Goal: Task Accomplishment & Management: Manage account settings

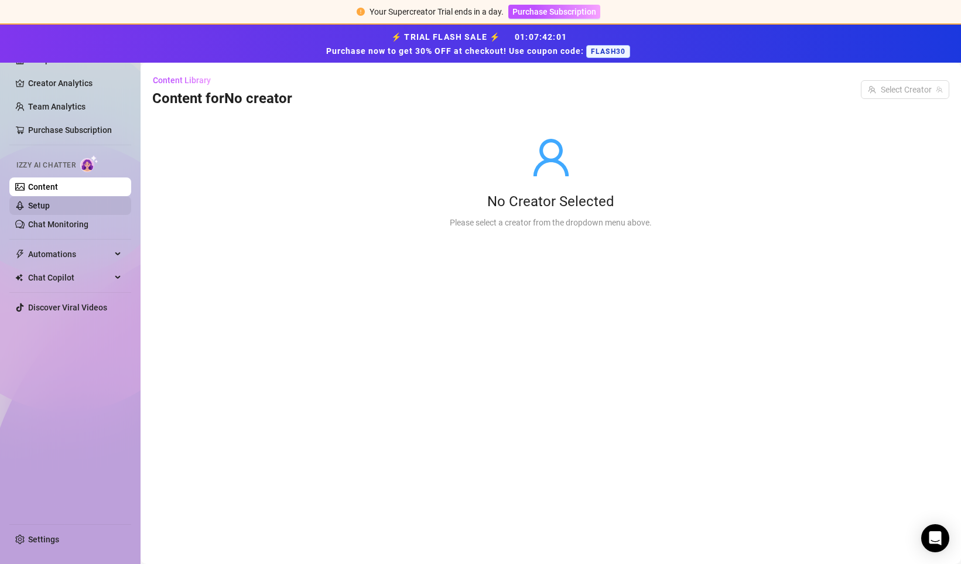
click at [50, 208] on link "Setup" at bounding box center [39, 205] width 22 height 9
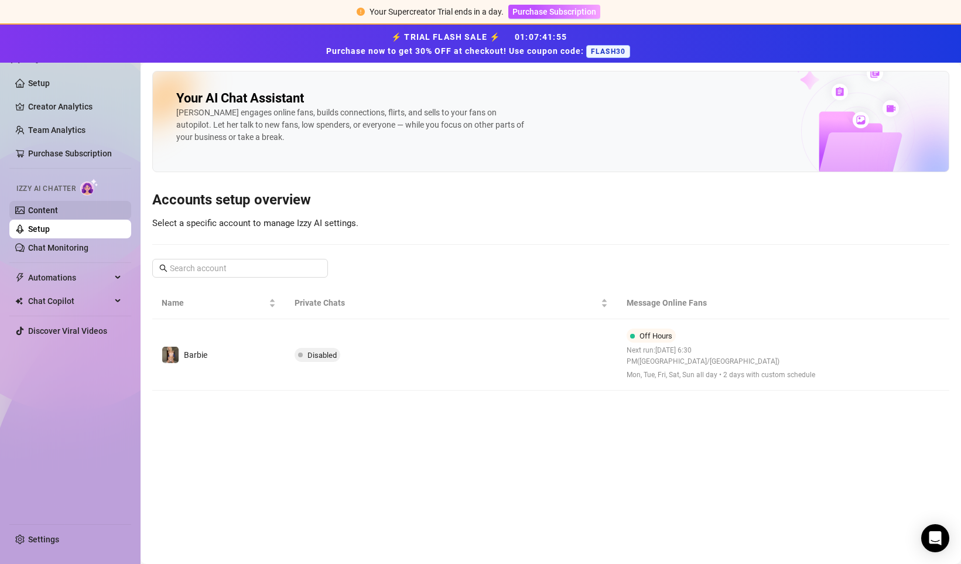
click at [58, 209] on link "Content" at bounding box center [43, 209] width 30 height 9
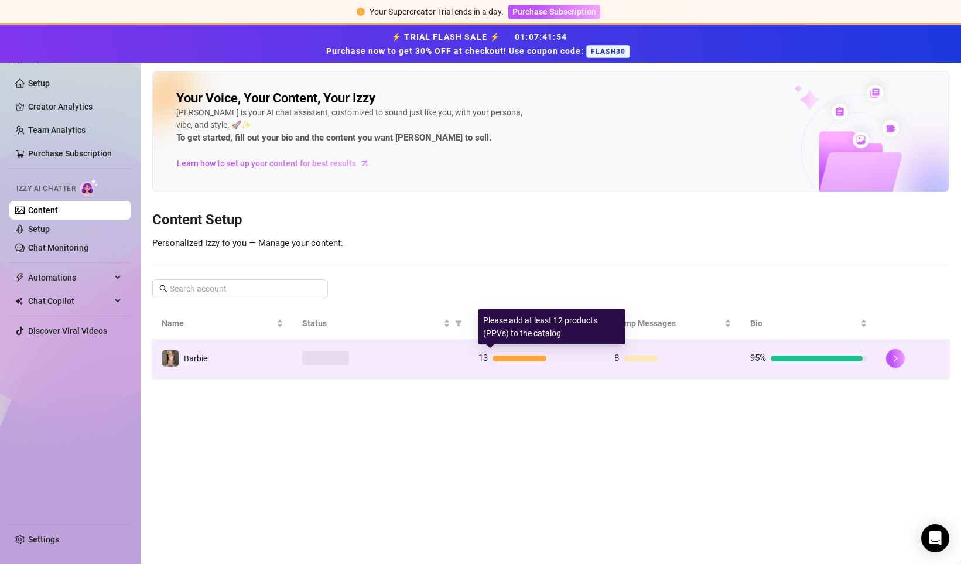
click at [546, 360] on div at bounding box center [543, 358] width 103 height 6
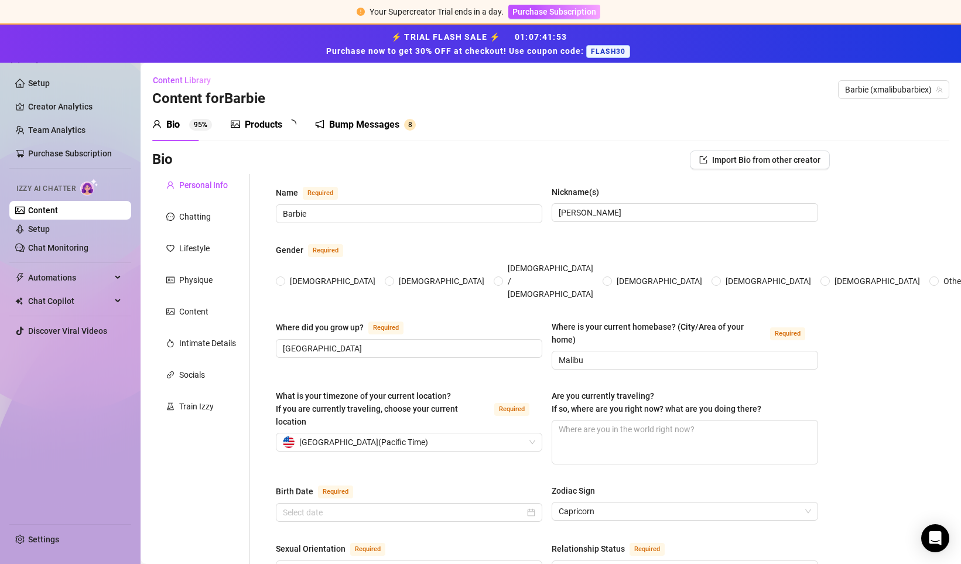
click at [369, 131] on div "Bump Messages 8" at bounding box center [365, 124] width 101 height 33
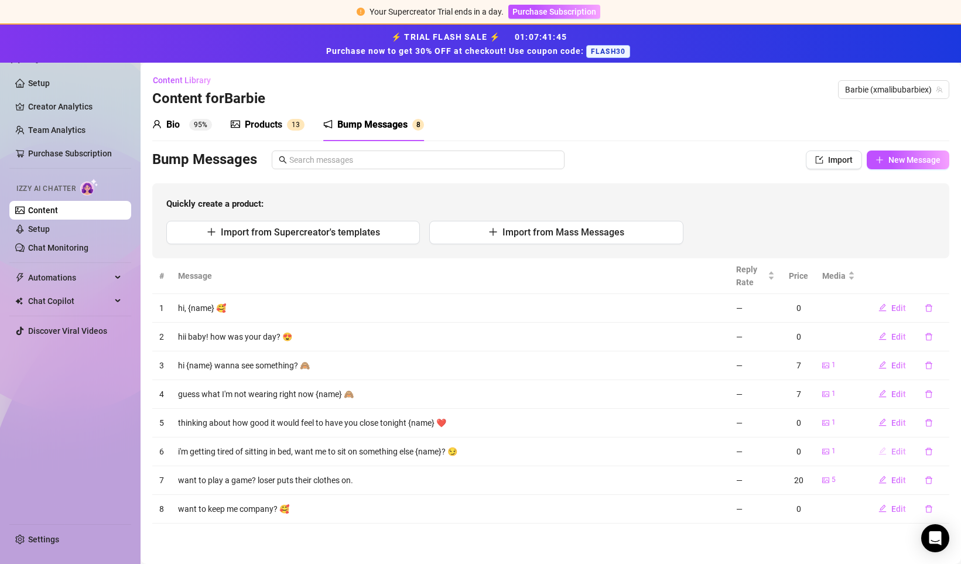
click at [902, 451] on span "Edit" at bounding box center [898, 451] width 15 height 9
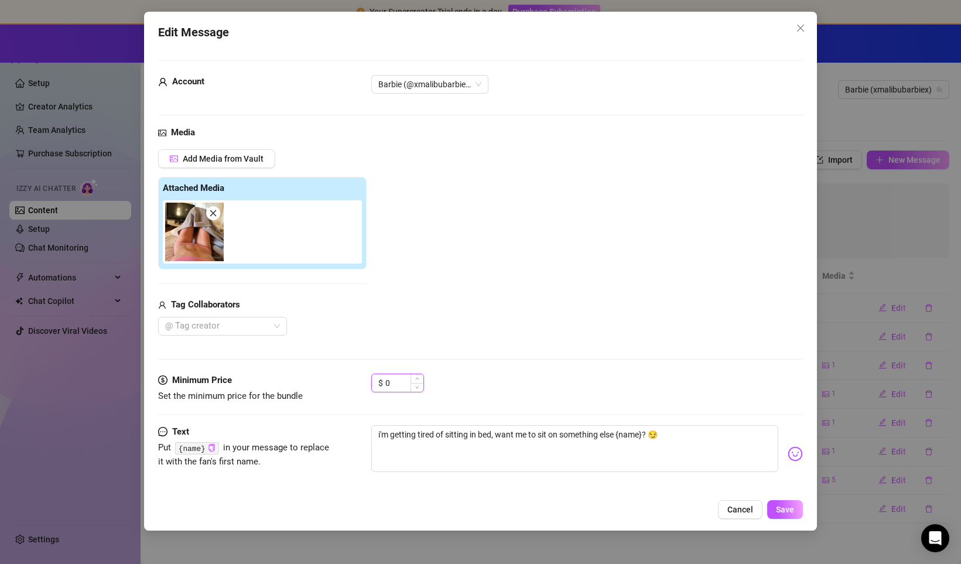
drag, startPoint x: 389, startPoint y: 385, endPoint x: 381, endPoint y: 382, distance: 8.2
click at [381, 382] on div "$ 0" at bounding box center [397, 382] width 53 height 19
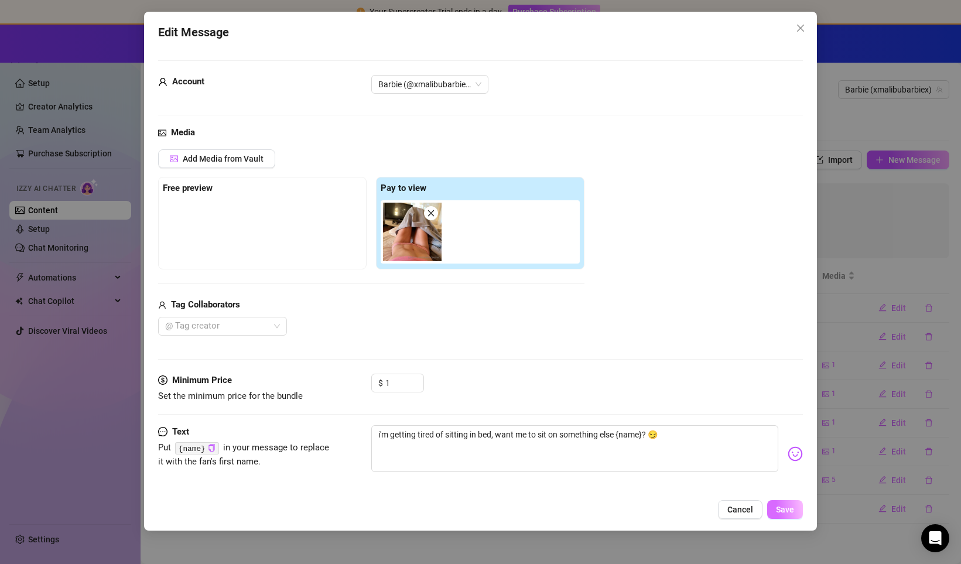
click at [783, 515] on button "Save" at bounding box center [785, 509] width 36 height 19
click at [401, 379] on input "1" at bounding box center [404, 383] width 38 height 18
type input "10"
click at [785, 515] on button "Save" at bounding box center [785, 509] width 36 height 19
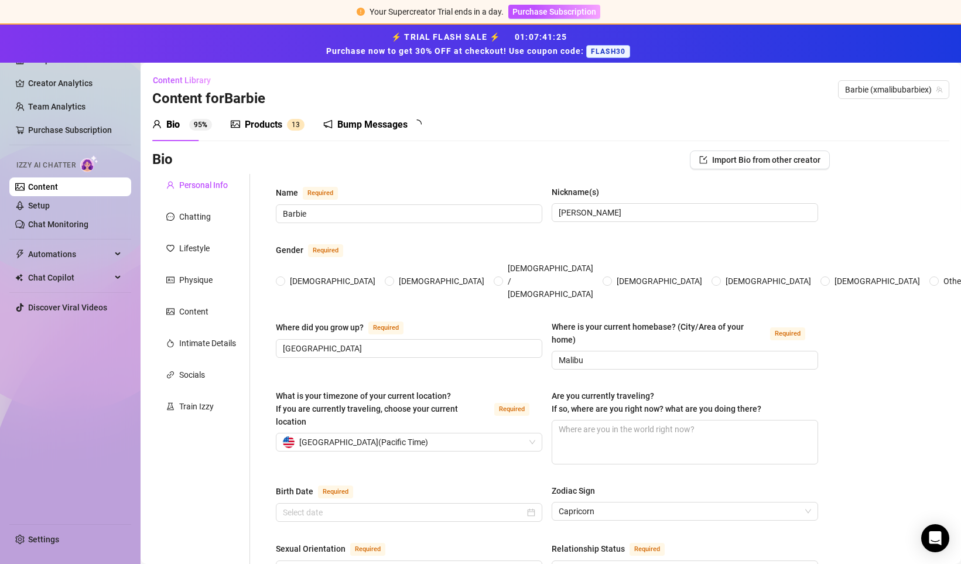
radio input "true"
type input "[DATE]"
click at [388, 119] on div "Bump Messages" at bounding box center [372, 125] width 70 height 14
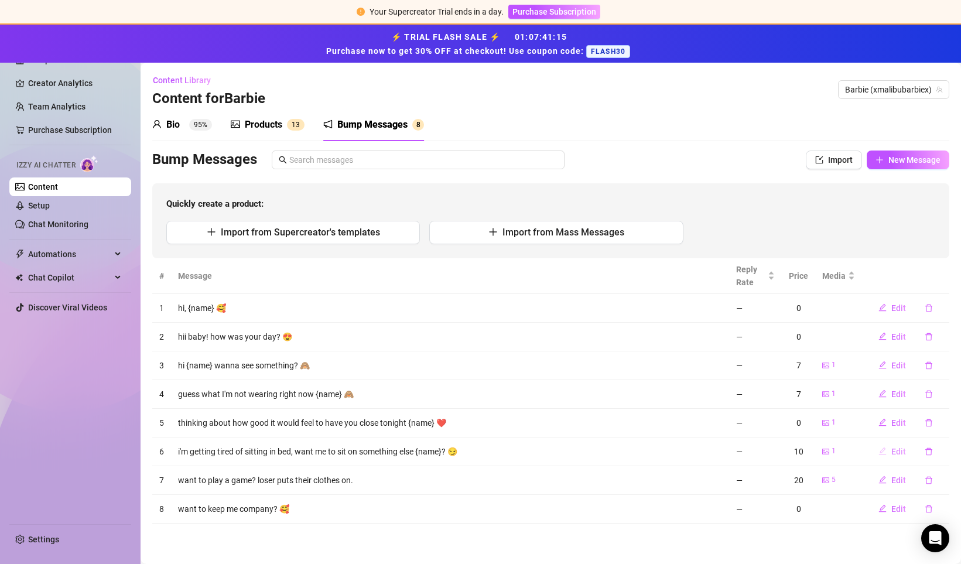
click at [897, 453] on span "Edit" at bounding box center [898, 451] width 15 height 9
type textarea "i'm getting tired of sitting in bed, want me to sit on something else {name}? 😏"
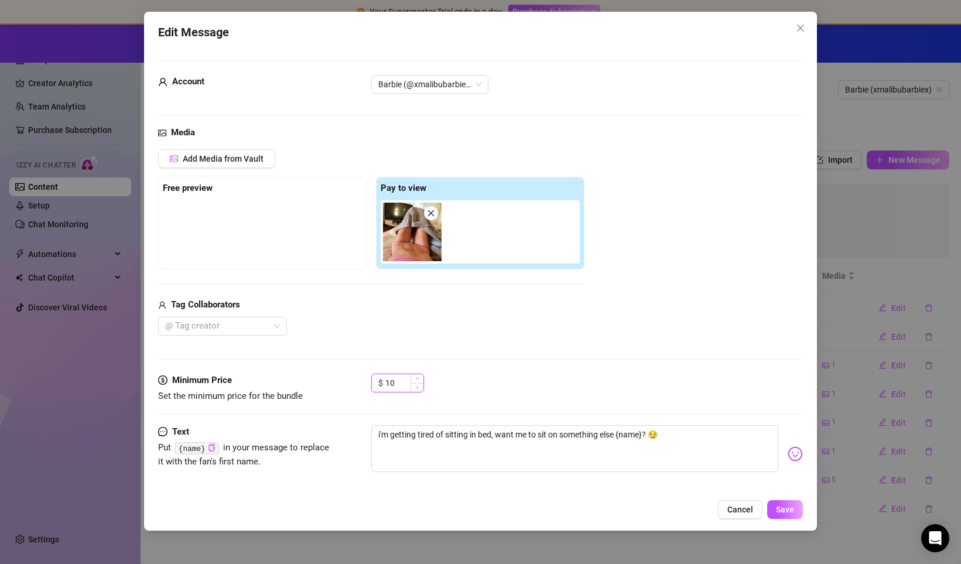
click at [386, 377] on input "10" at bounding box center [404, 383] width 38 height 18
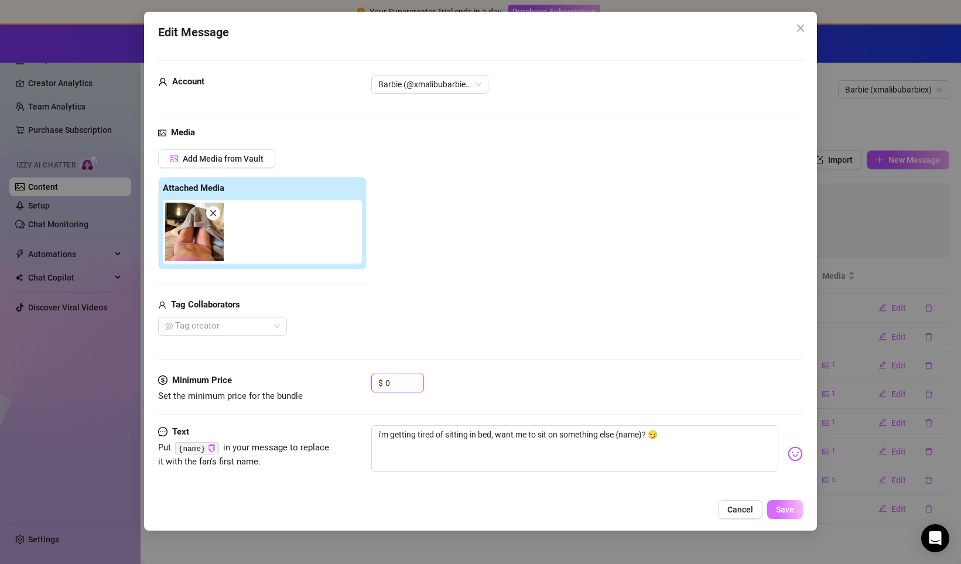
type input "0"
click at [789, 512] on span "Save" at bounding box center [785, 509] width 18 height 9
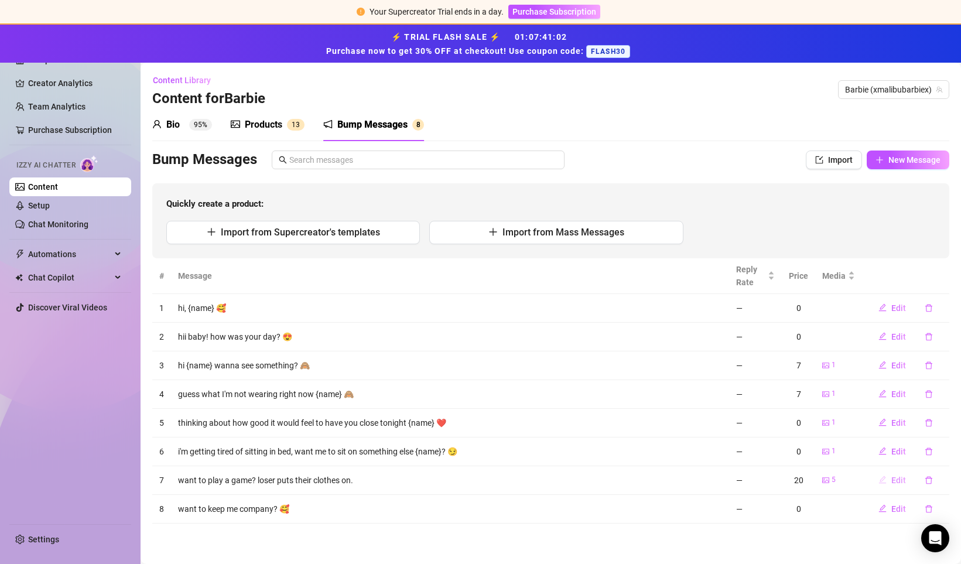
click at [898, 482] on span "Edit" at bounding box center [898, 479] width 15 height 9
type textarea "want to play a game? loser puts their clothes on."
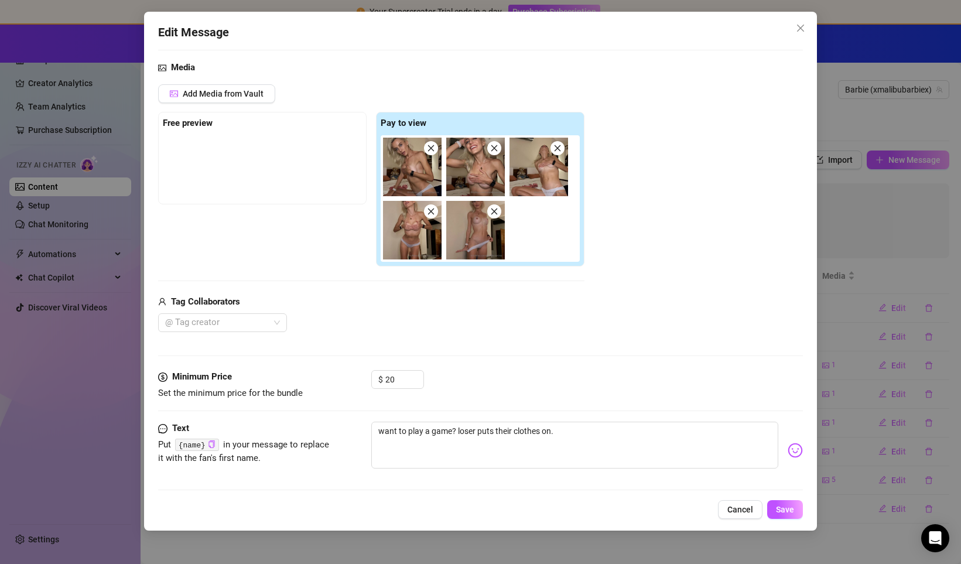
scroll to position [73, 0]
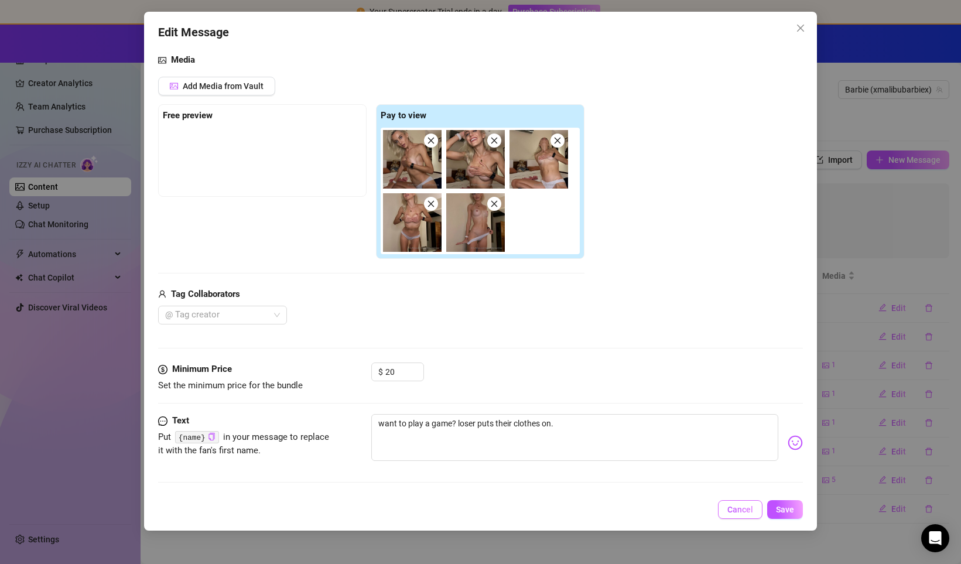
click at [740, 512] on span "Cancel" at bounding box center [740, 509] width 26 height 9
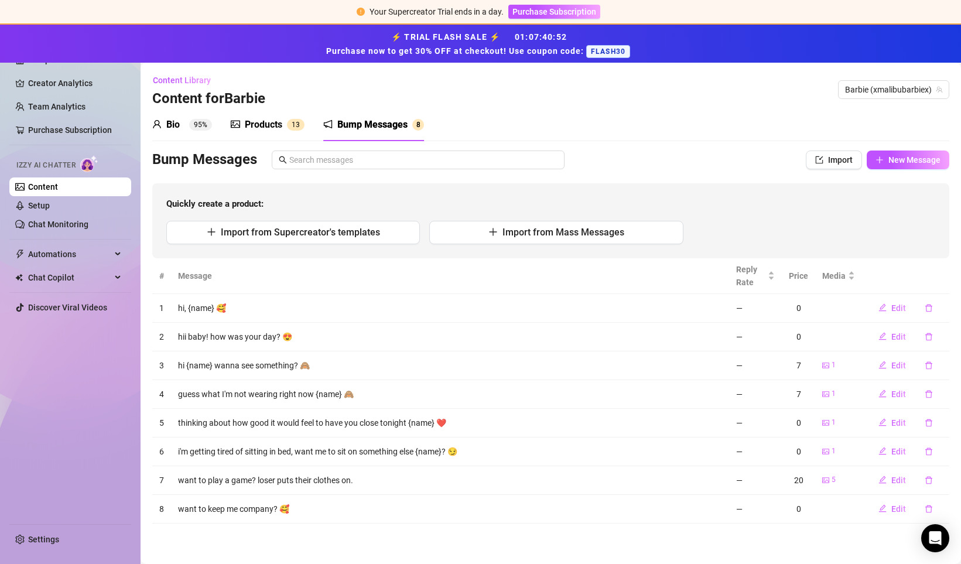
click at [330, 474] on td "want to play a game? loser puts their clothes on." at bounding box center [450, 480] width 558 height 29
click at [827, 478] on icon "picture" at bounding box center [825, 479] width 7 height 7
click at [275, 474] on td "want to play a game? loser puts their clothes on." at bounding box center [450, 480] width 558 height 29
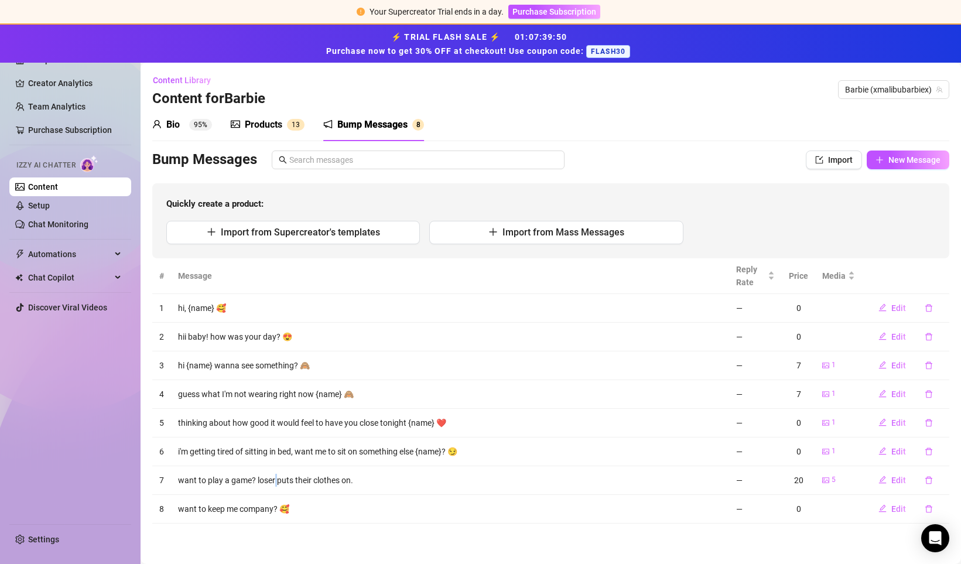
click at [275, 474] on td "want to play a game? loser puts their clothes on." at bounding box center [450, 480] width 558 height 29
copy td "want to play a game? loser puts their clothes on."
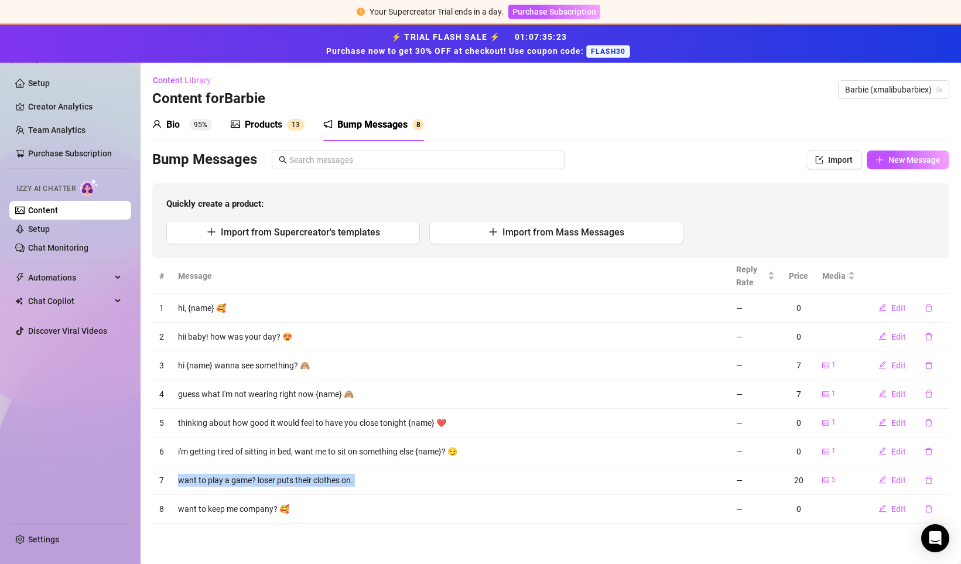
click at [330, 483] on td "want to play a game? loser puts their clothes on." at bounding box center [450, 480] width 558 height 29
click at [321, 484] on td "want to play a game? loser puts their clothes on." at bounding box center [450, 480] width 558 height 29
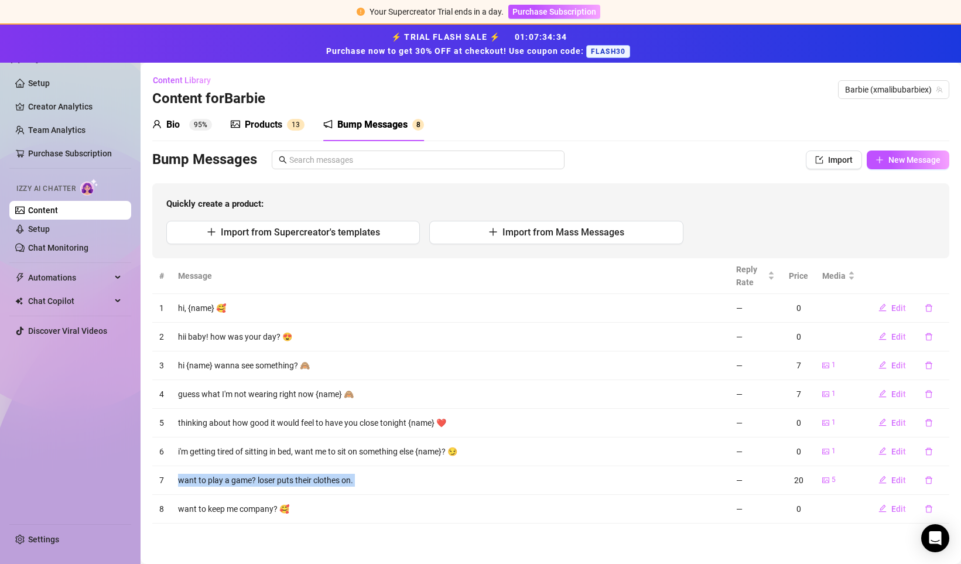
click at [321, 484] on td "want to play a game? loser puts their clothes on." at bounding box center [450, 480] width 558 height 29
click at [515, 447] on td "i'm getting tired of sitting in bed, want me to sit on something else {name}? 😏" at bounding box center [450, 451] width 558 height 29
